Goal: Task Accomplishment & Management: Use online tool/utility

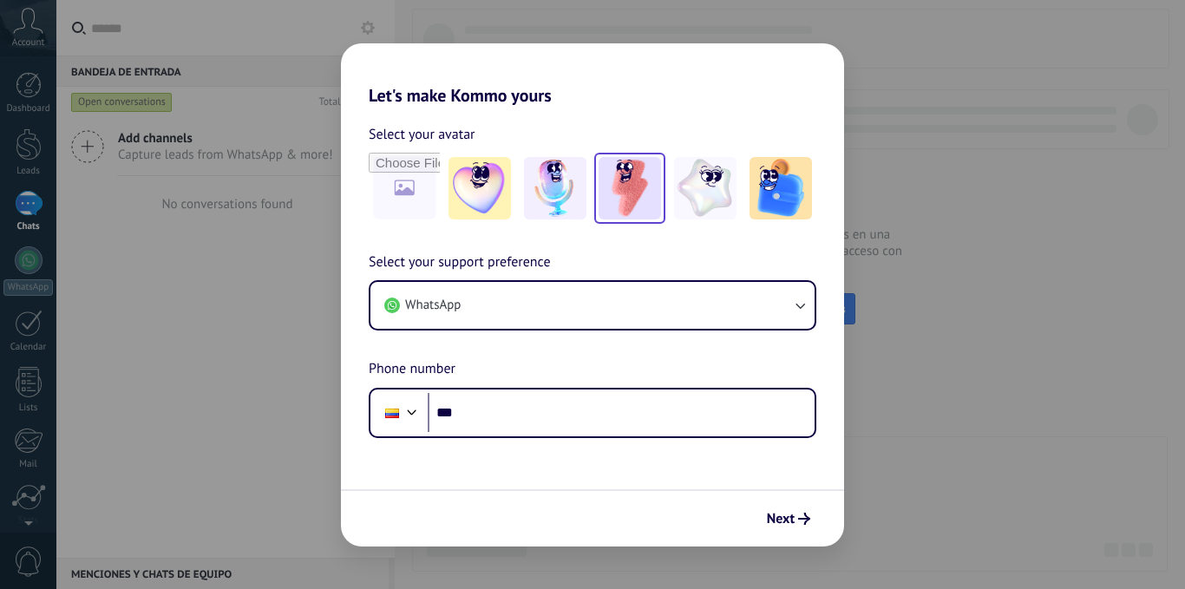
click at [635, 197] on img at bounding box center [629, 188] width 62 height 62
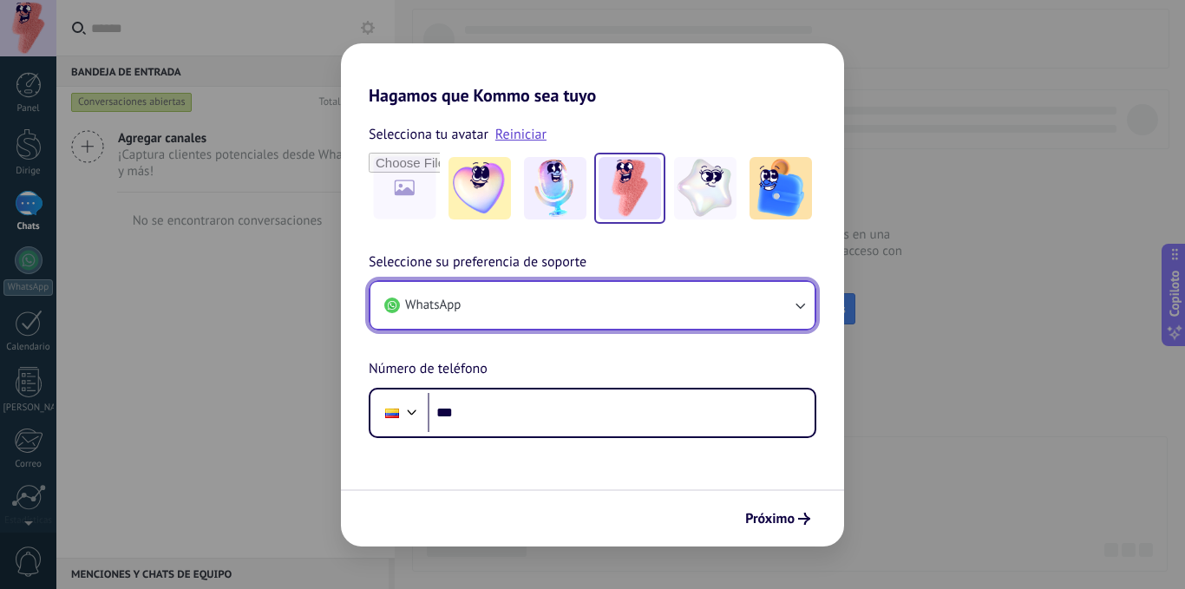
click at [702, 291] on button "WhatsApp" at bounding box center [592, 305] width 444 height 47
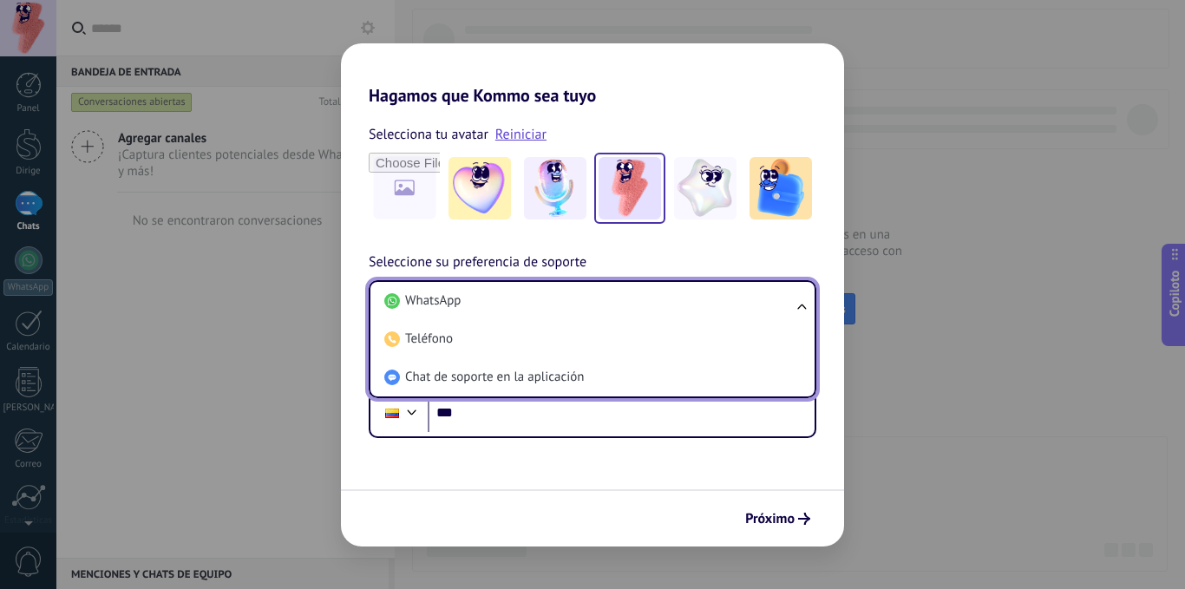
click at [702, 291] on li "WhatsApp" at bounding box center [588, 301] width 423 height 38
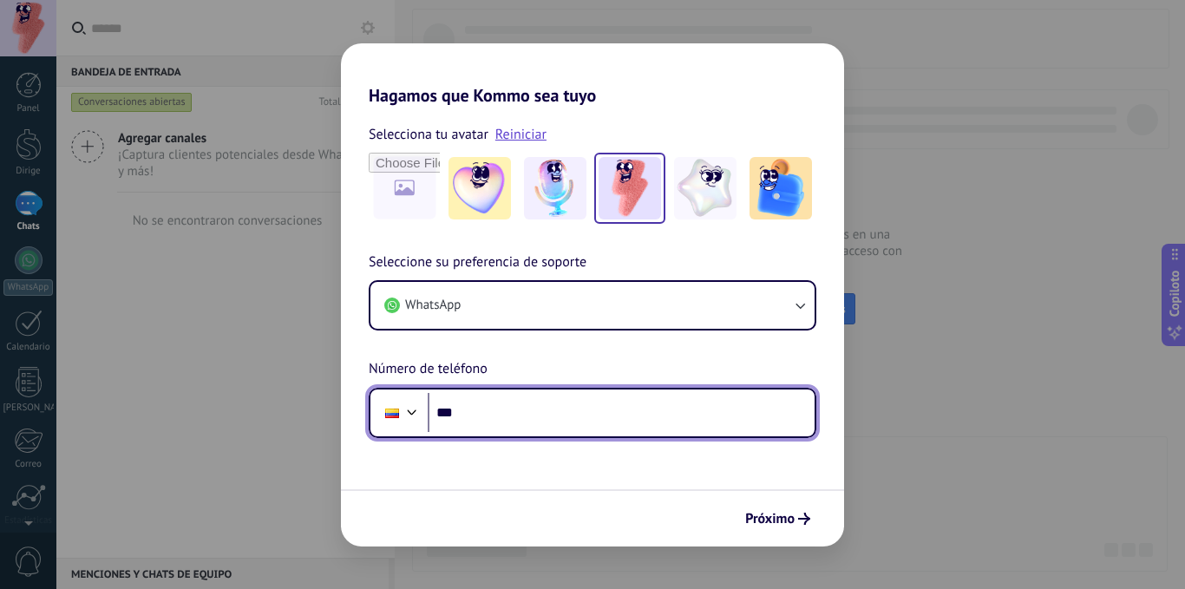
click at [506, 421] on input "***" at bounding box center [621, 413] width 387 height 40
type input "**********"
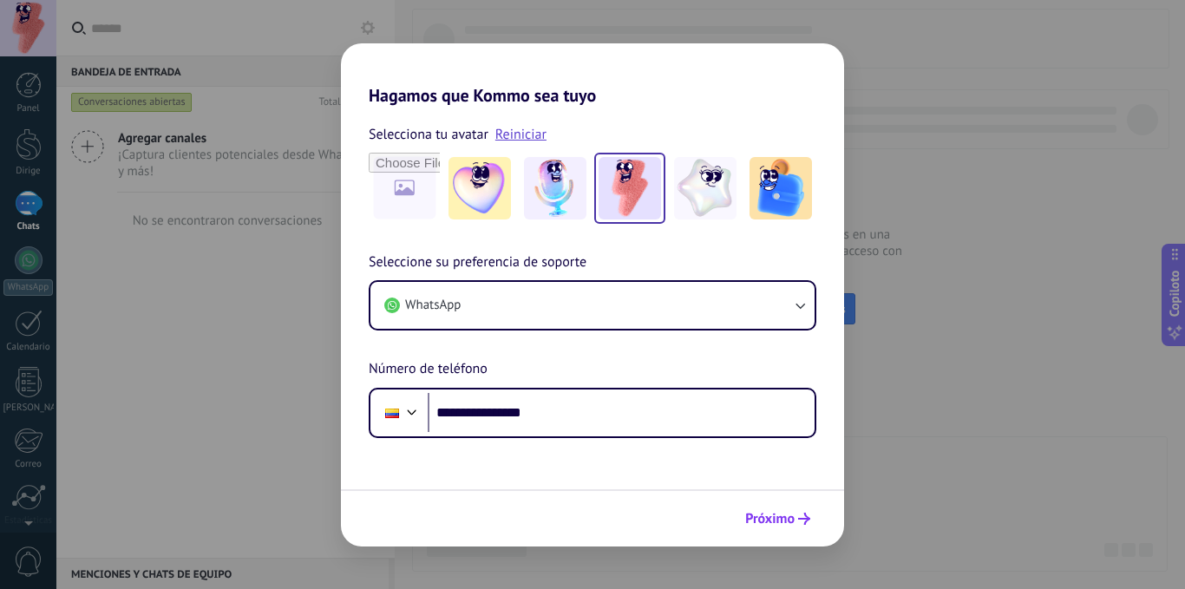
click at [800, 513] on icon "submit" at bounding box center [804, 519] width 12 height 12
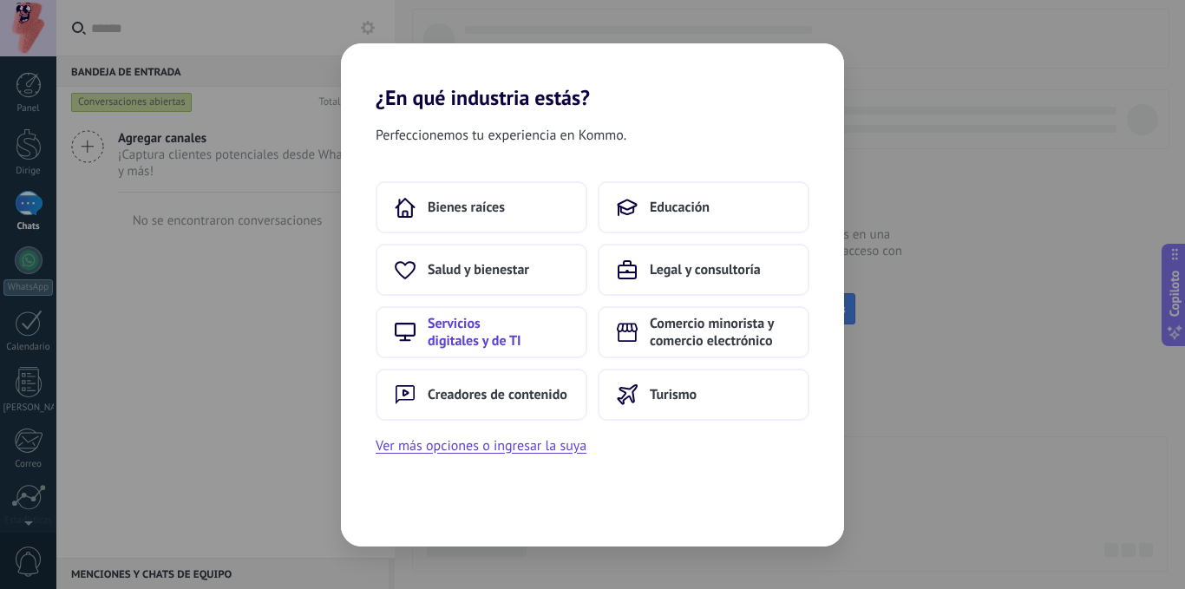
click at [459, 331] on font "Servicios digitales y de TI" at bounding box center [475, 332] width 94 height 35
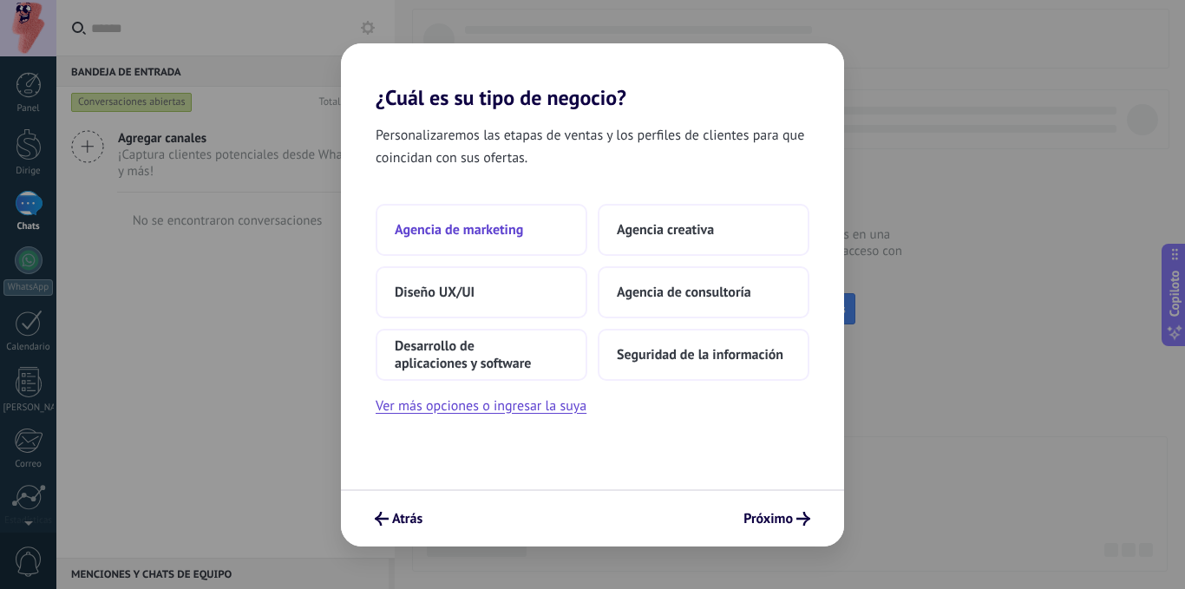
click at [526, 239] on button "Agencia de marketing" at bounding box center [481, 230] width 212 height 52
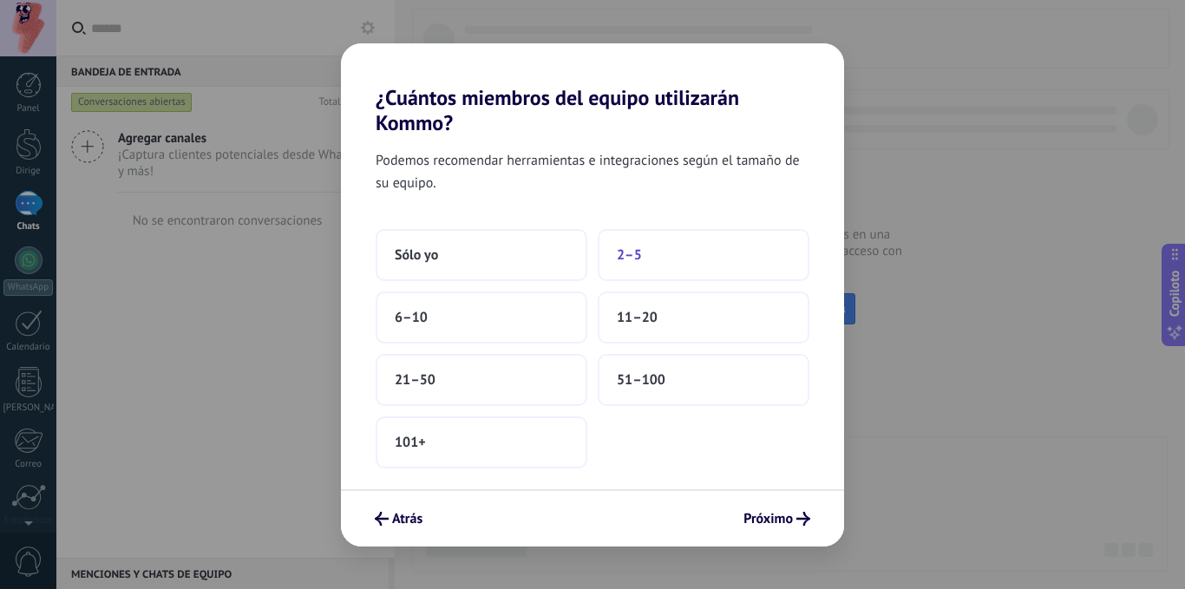
click at [687, 267] on button "2–5" at bounding box center [703, 255] width 212 height 52
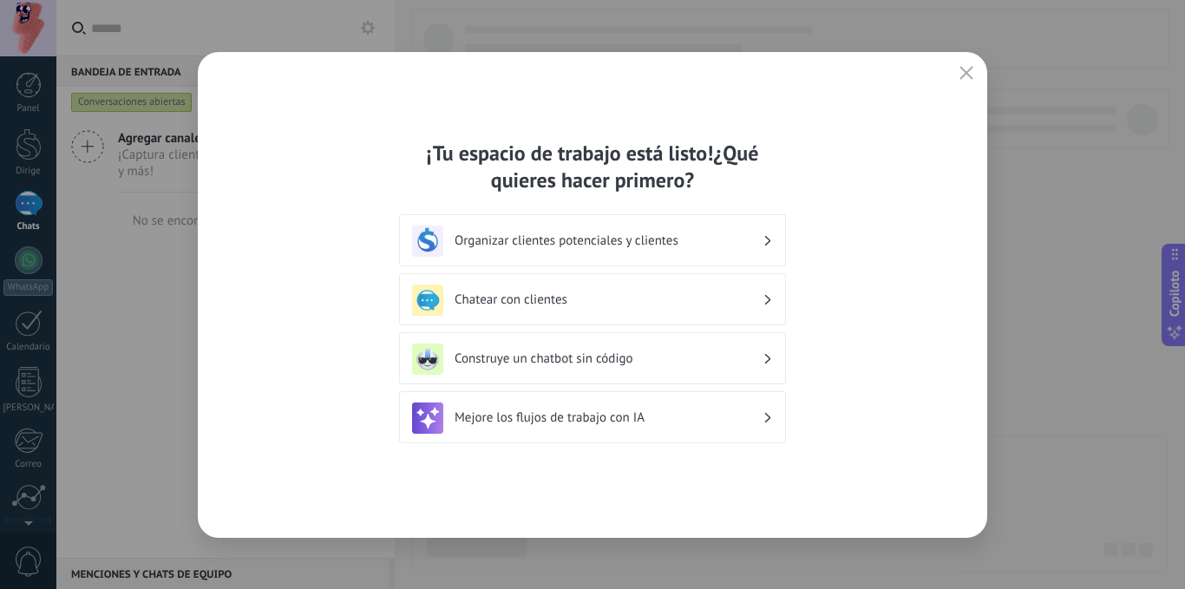
click at [713, 247] on h3 "Organizar clientes potenciales y clientes" at bounding box center [608, 240] width 308 height 16
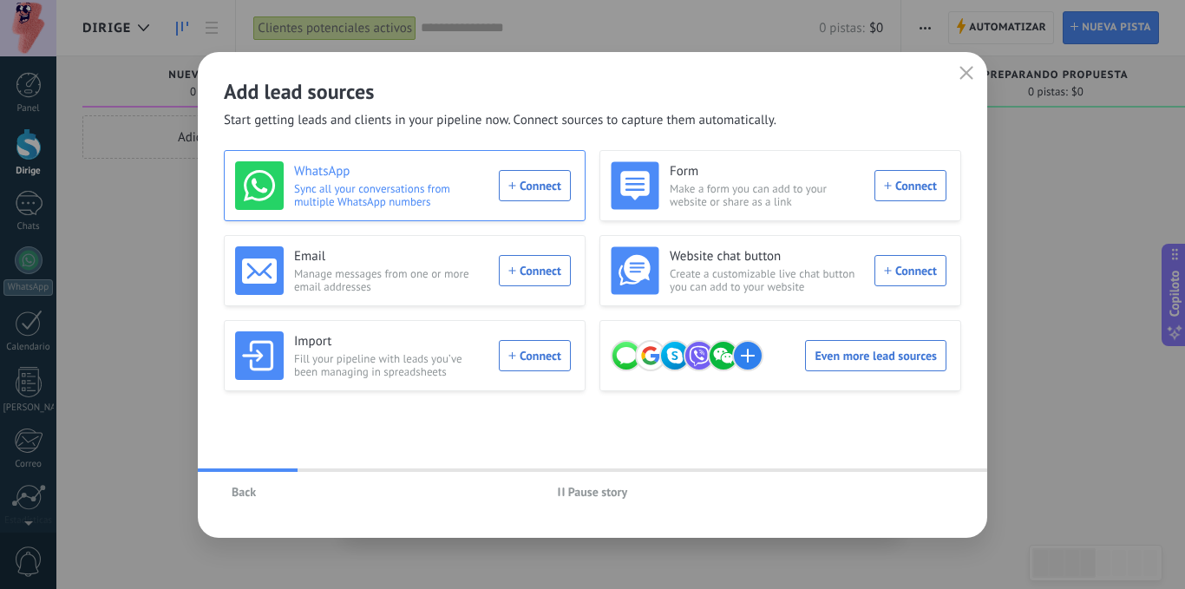
click at [437, 190] on span "Sync all your conversations from multiple WhatsApp numbers" at bounding box center [391, 195] width 194 height 26
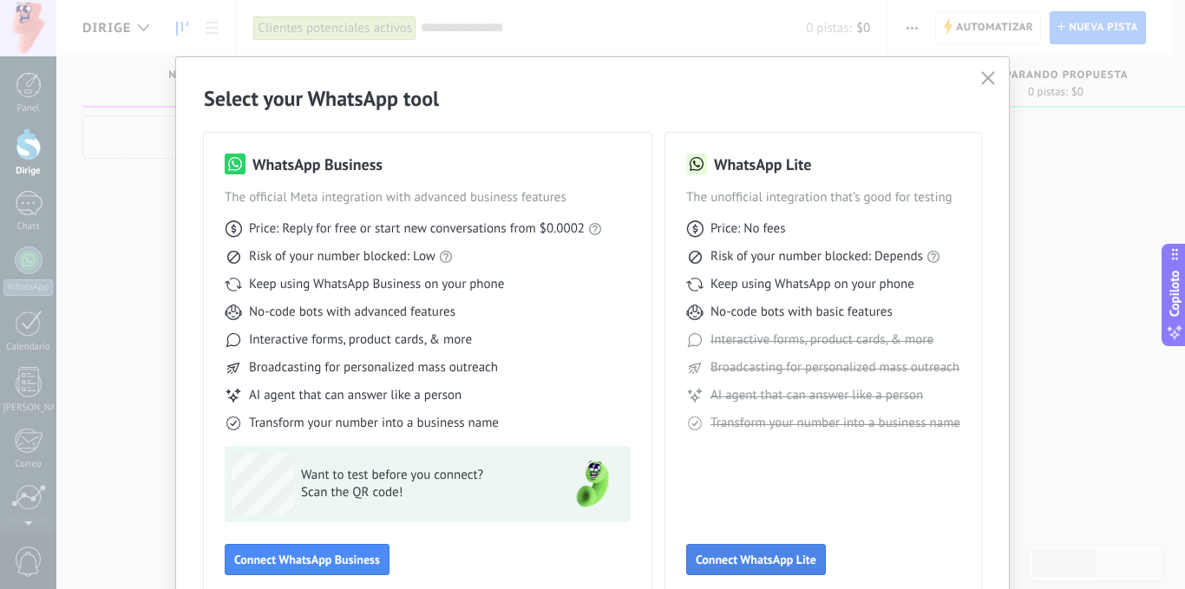
click at [759, 565] on span "Connect WhatsApp Lite" at bounding box center [755, 559] width 121 height 12
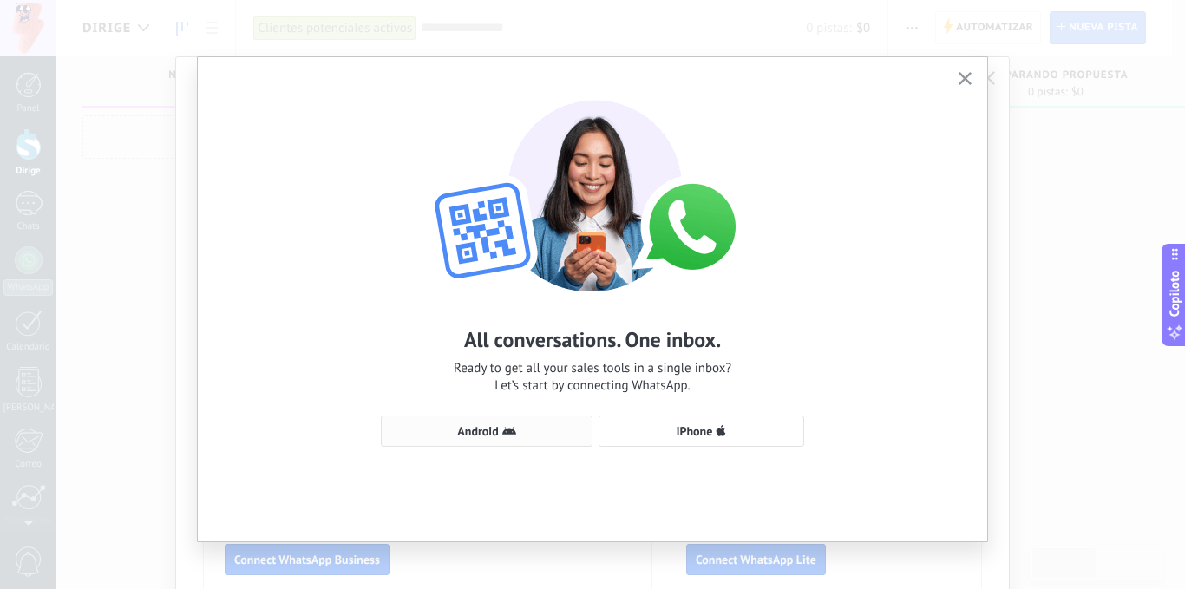
click at [493, 428] on span "Android" at bounding box center [477, 431] width 41 height 12
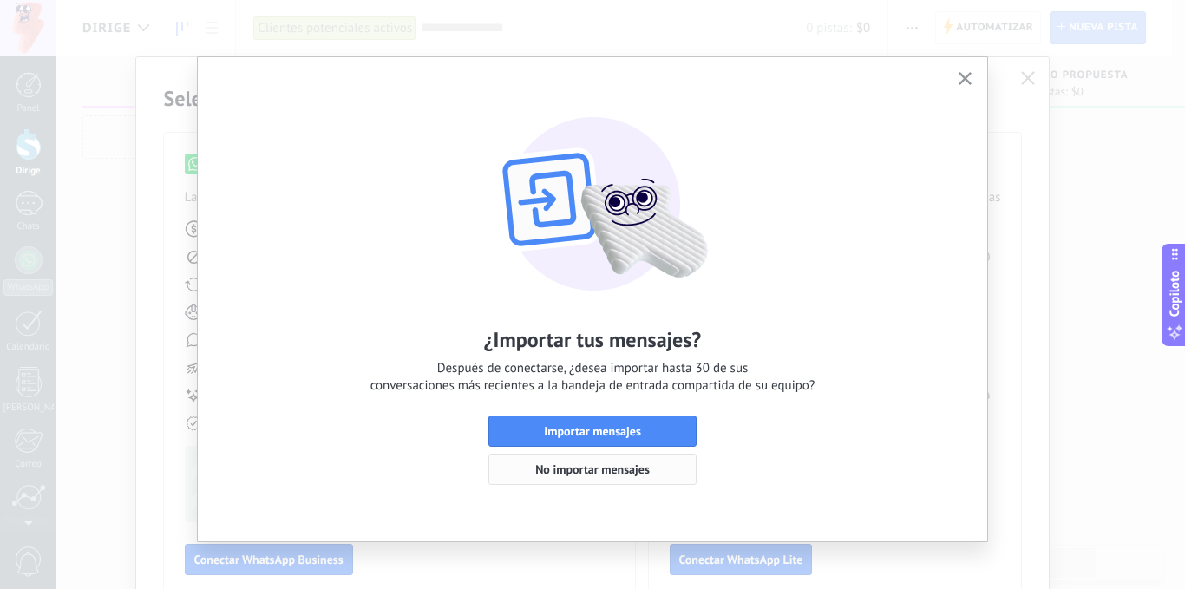
click at [624, 472] on font "No importar mensajes" at bounding box center [592, 469] width 114 height 16
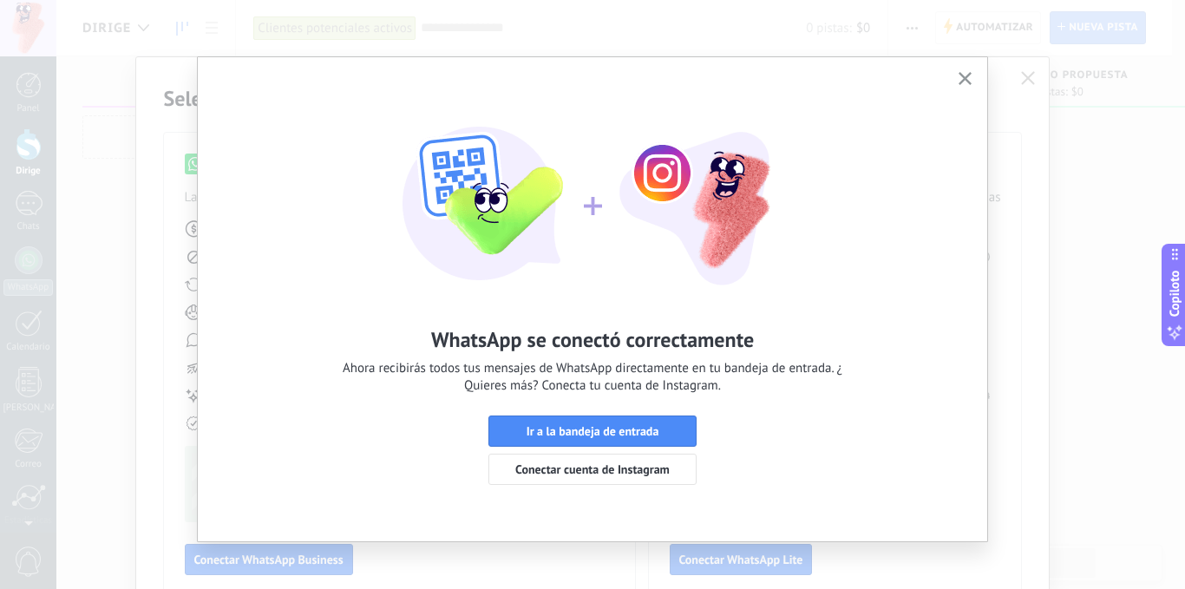
click at [624, 472] on font "Conectar cuenta de Instagram" at bounding box center [592, 469] width 154 height 16
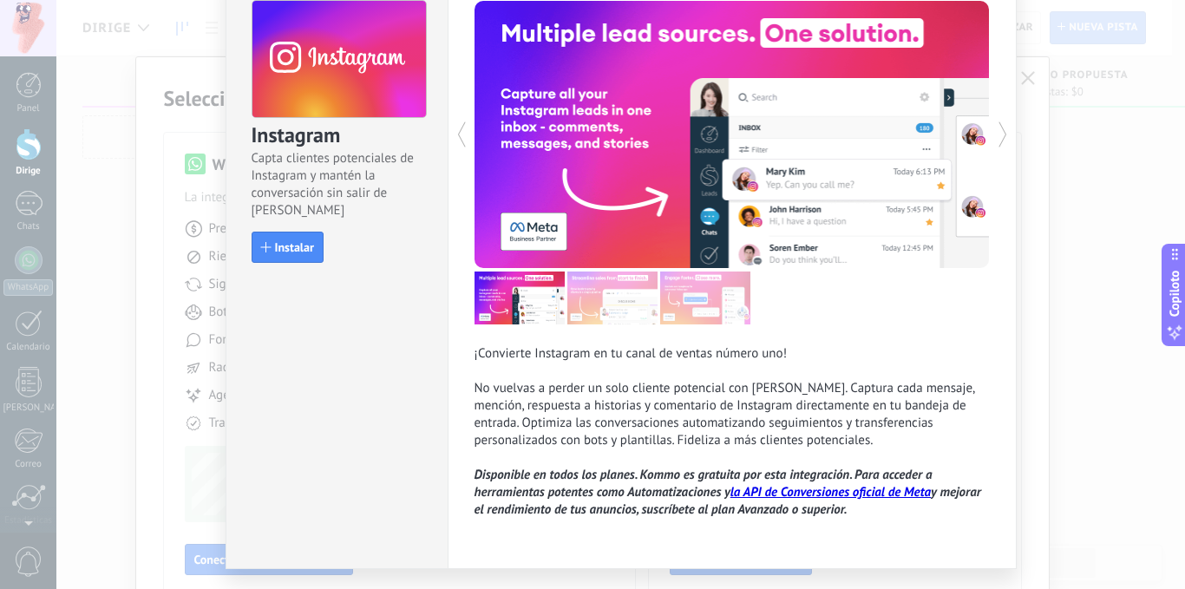
scroll to position [132, 0]
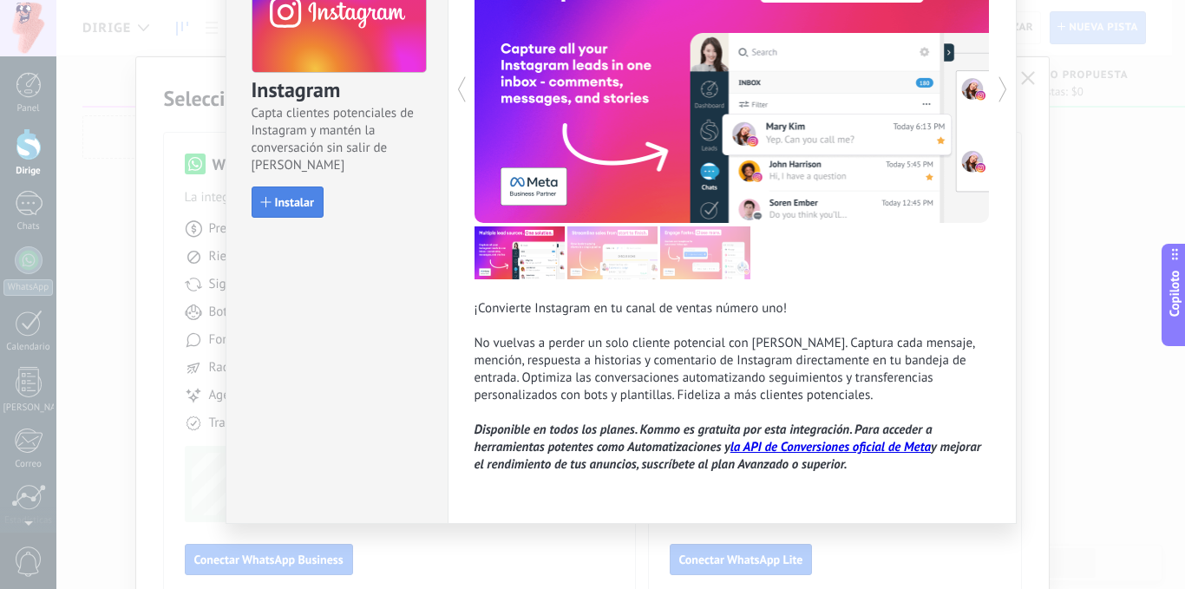
click at [291, 204] on font "Instalar" at bounding box center [294, 202] width 39 height 16
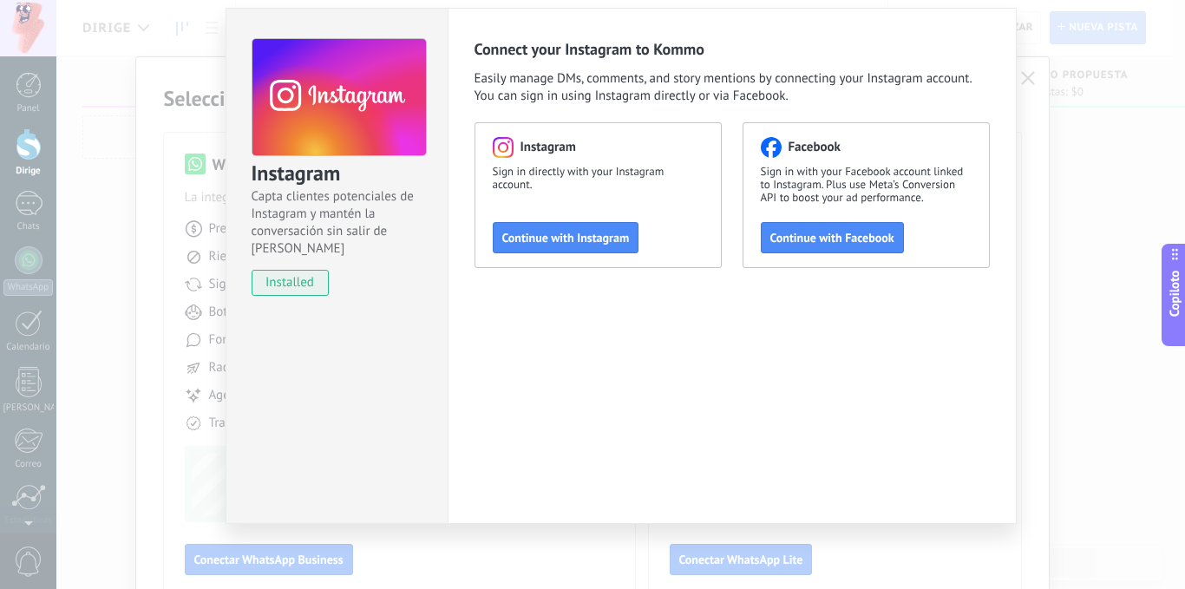
scroll to position [49, 0]
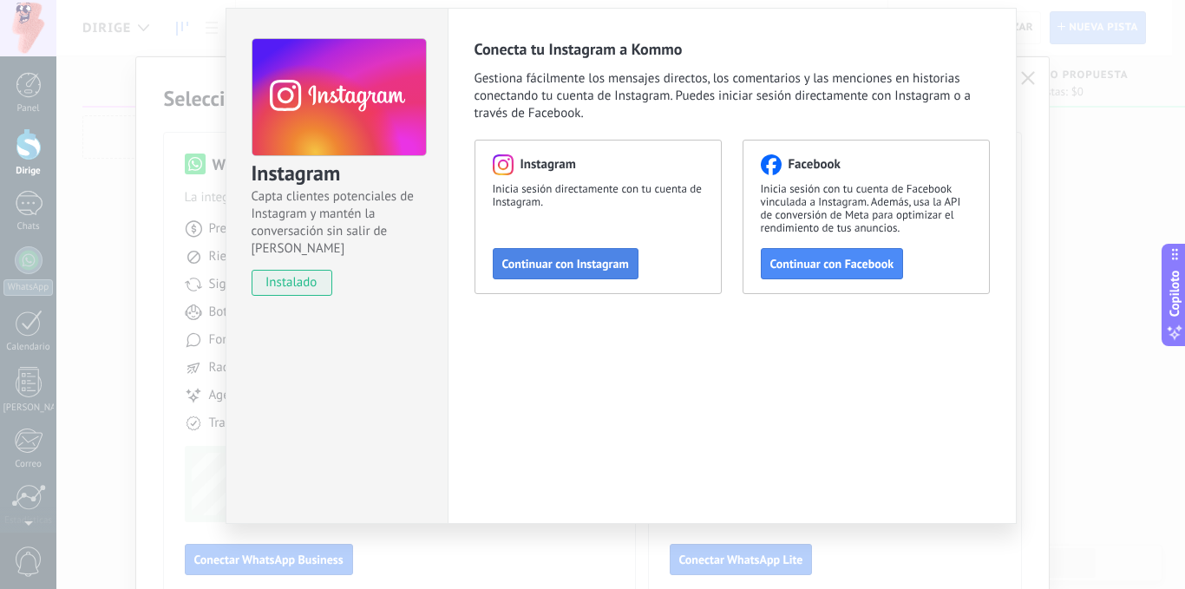
click at [570, 258] on font "Continuar con Instagram" at bounding box center [565, 264] width 127 height 16
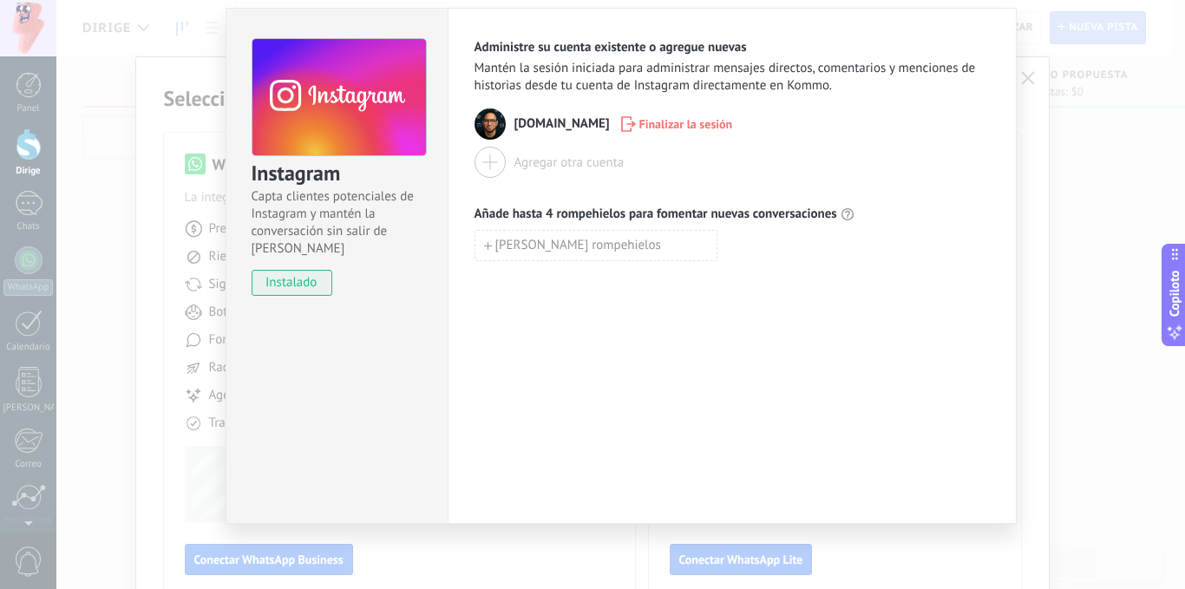
click at [773, 257] on div "[PERSON_NAME] rompehielos" at bounding box center [731, 245] width 515 height 31
click at [1039, 250] on div "Instagram Capta clientes potenciales de Instagram y mantén la conversación sin …" at bounding box center [620, 294] width 1128 height 589
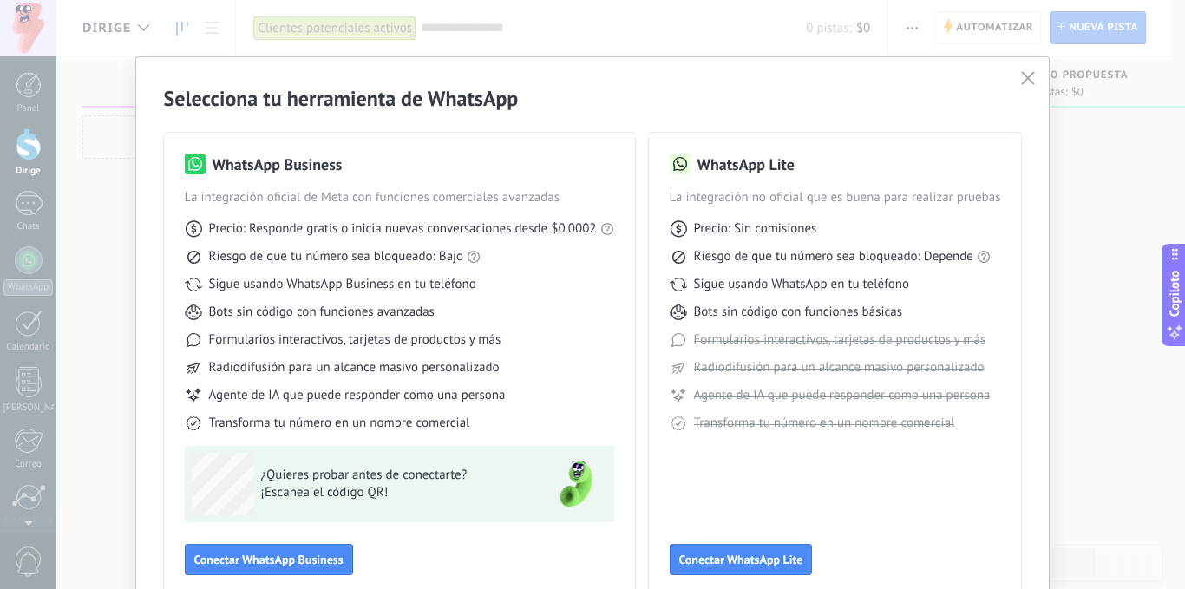
scroll to position [0, 0]
click at [744, 526] on div "WhatsApp Lite La integración no oficial que es buena para realizar pruebas Prec…" at bounding box center [834, 363] width 331 height 421
click at [732, 558] on font "Conectar WhatsApp Lite" at bounding box center [741, 560] width 124 height 16
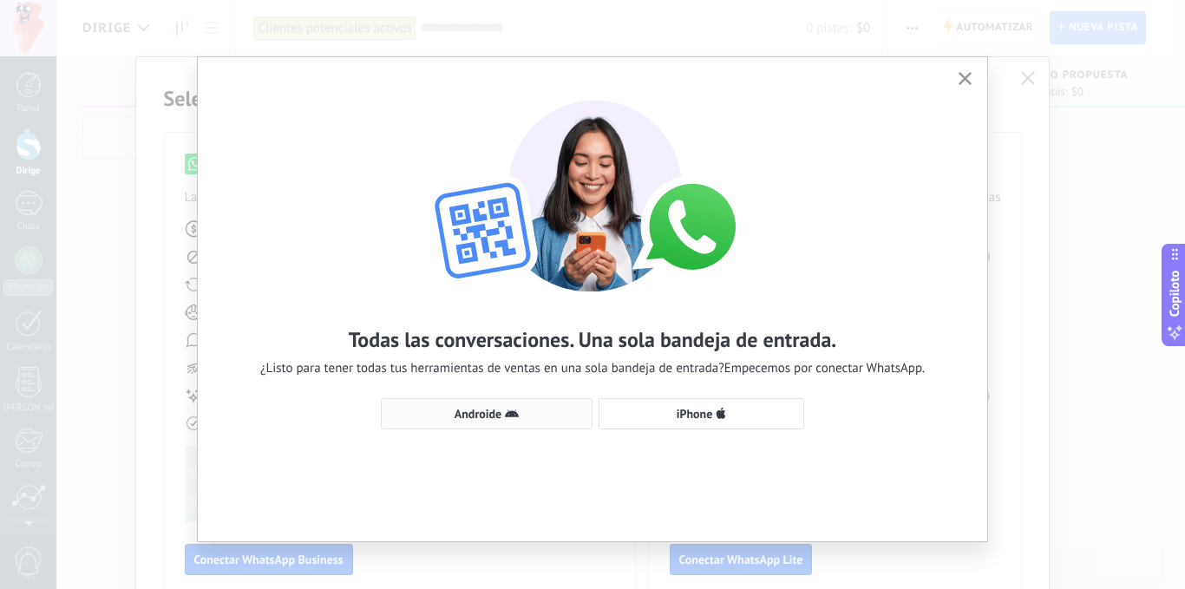
click at [487, 420] on font "Androide" at bounding box center [478, 414] width 48 height 16
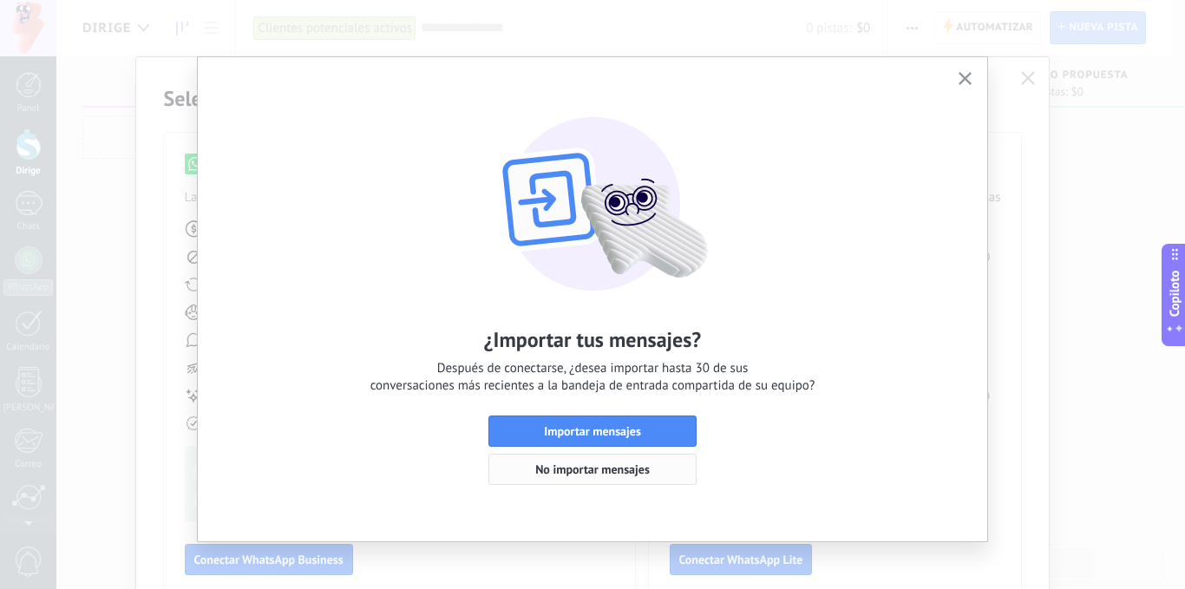
click at [600, 467] on font "No importar mensajes" at bounding box center [592, 469] width 114 height 16
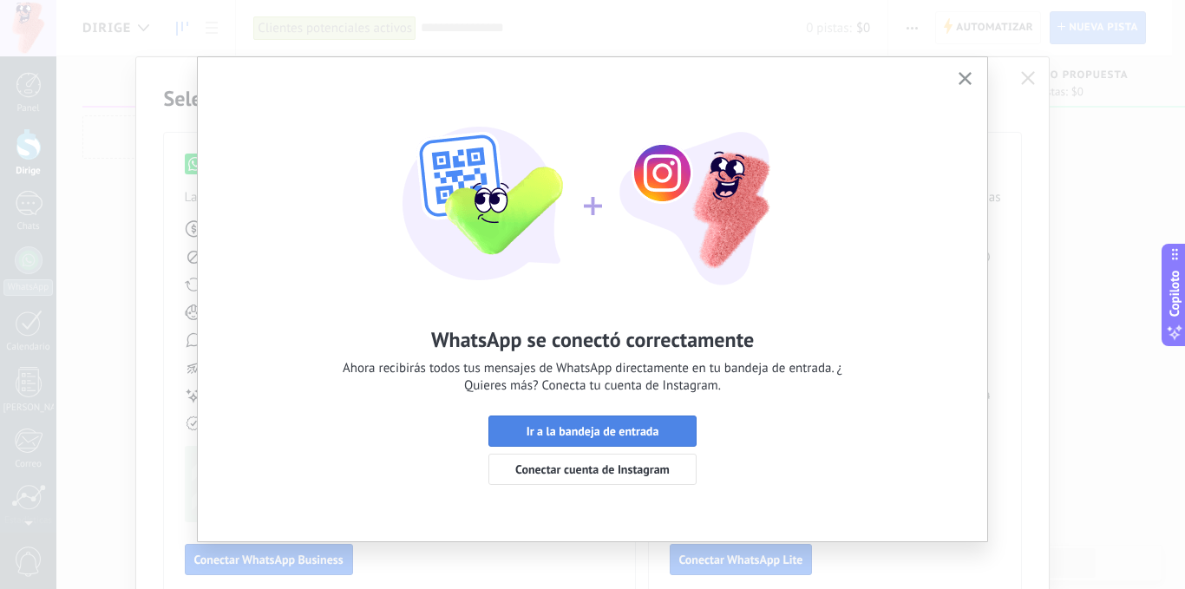
click at [637, 432] on font "Ir a la bandeja de entrada" at bounding box center [592, 431] width 133 height 16
